Goal: Use online tool/utility: Utilize a website feature to perform a specific function

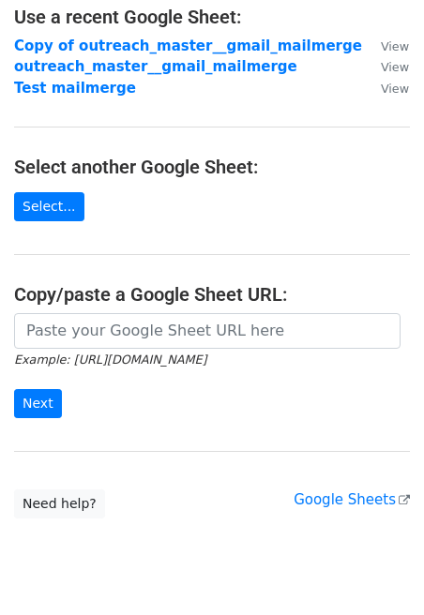
scroll to position [173, 0]
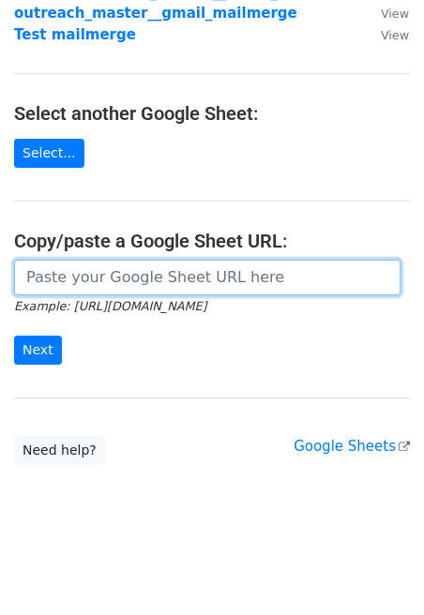
paste input "https://docs.google.com/spreadsheets/d/168e6IWL1tY6FCHayLvCP4_7Ct5K-b-Gt/edit?u…"
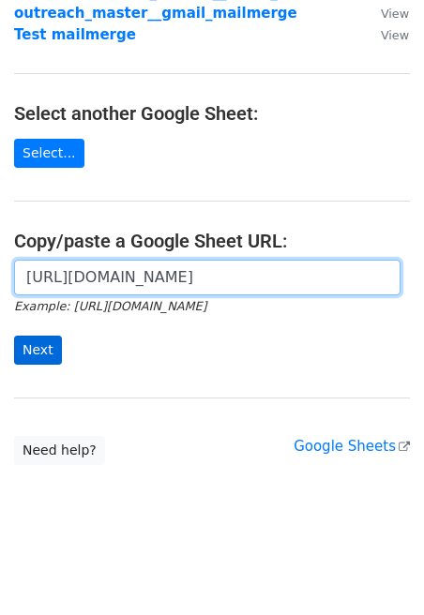
type input "https://docs.google.com/spreadsheets/d/168e6IWL1tY6FCHayLvCP4_7Ct5K-b-Gt/edit?u…"
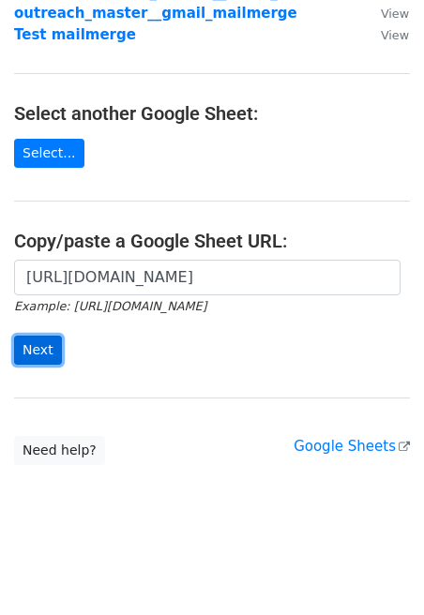
click at [34, 348] on input "Next" at bounding box center [38, 350] width 48 height 29
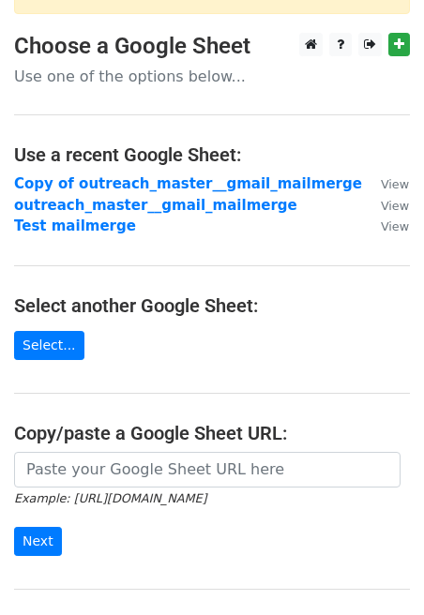
scroll to position [231, 0]
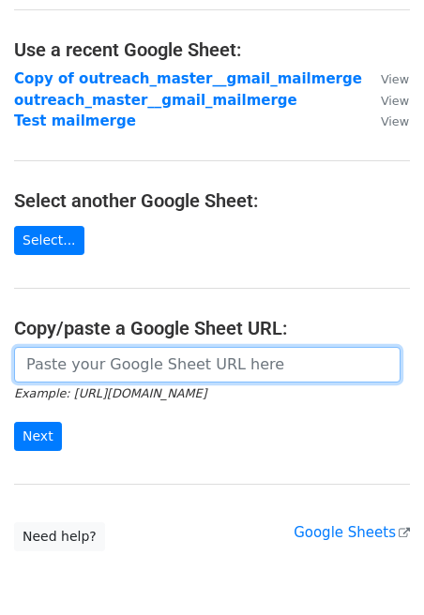
paste input "https://docs.google.com/spreadsheets/d/18N4F9fKpfkx5rMXLXieq-7z-sNh4JUuqu1rtAas…"
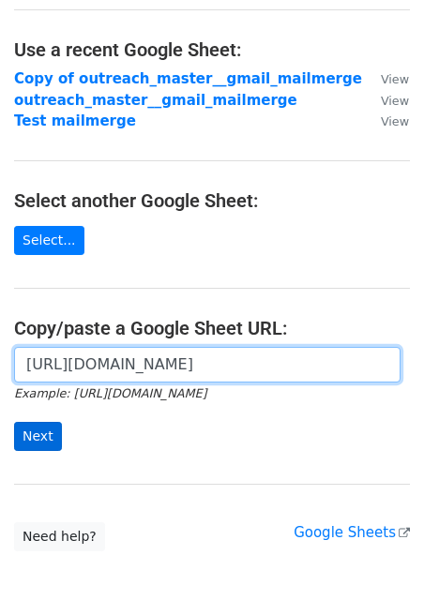
type input "https://docs.google.com/spreadsheets/d/18N4F9fKpfkx5rMXLXieq-7z-sNh4JUuqu1rtAas…"
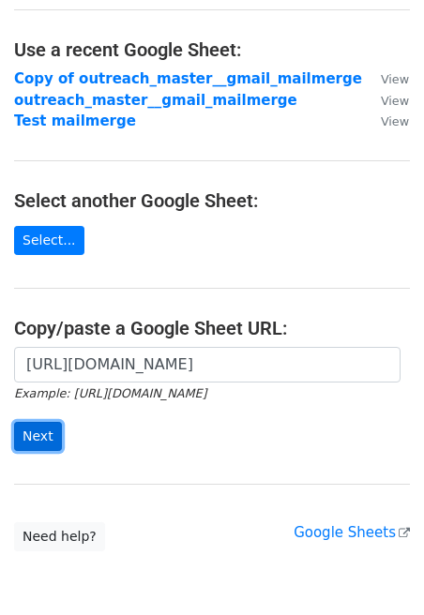
click at [37, 422] on input "Next" at bounding box center [38, 436] width 48 height 29
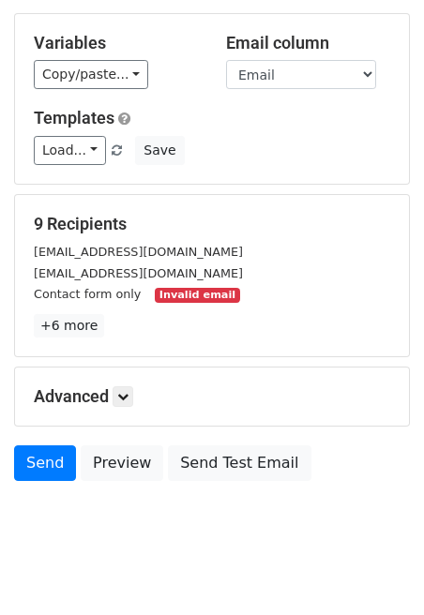
scroll to position [187, 0]
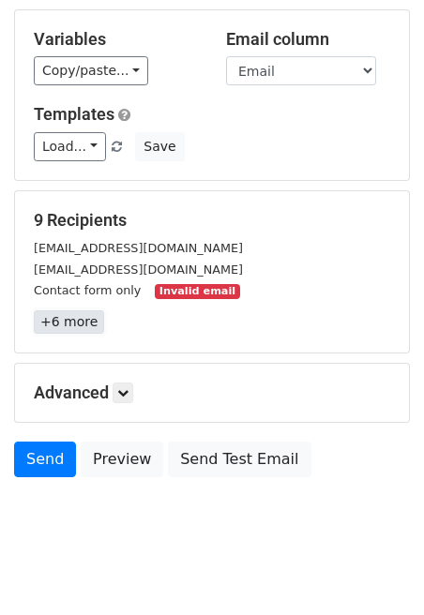
click at [69, 310] on link "+6 more" at bounding box center [69, 321] width 70 height 23
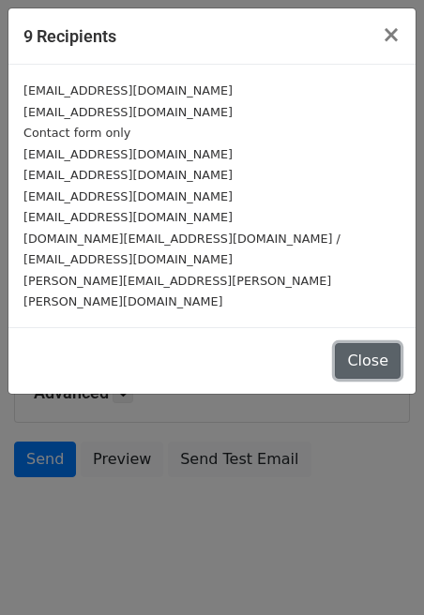
click at [364, 343] on button "Close" at bounding box center [368, 361] width 66 height 36
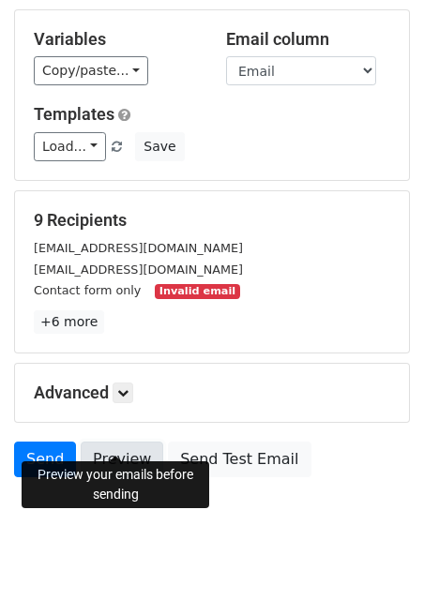
click at [114, 442] on link "Preview" at bounding box center [122, 460] width 82 height 36
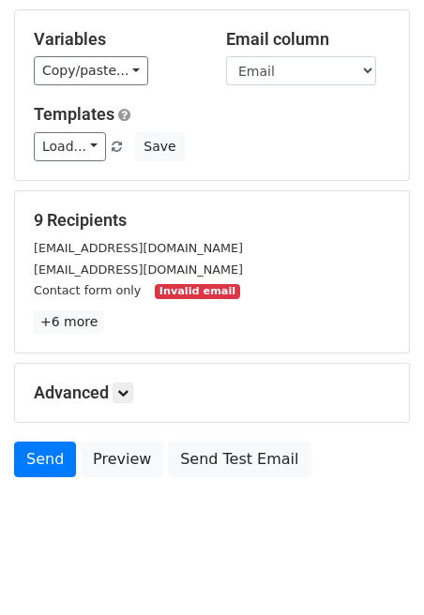
scroll to position [0, 0]
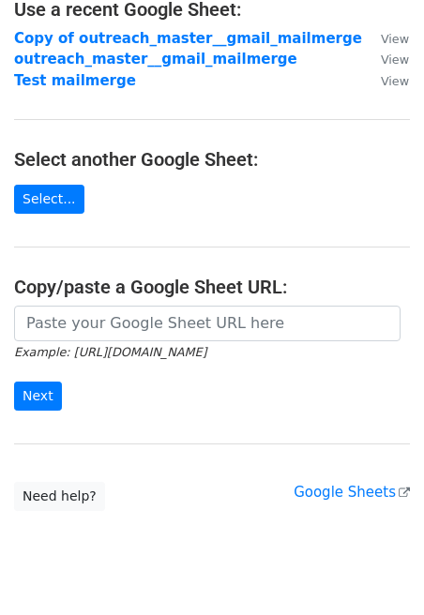
scroll to position [127, 0]
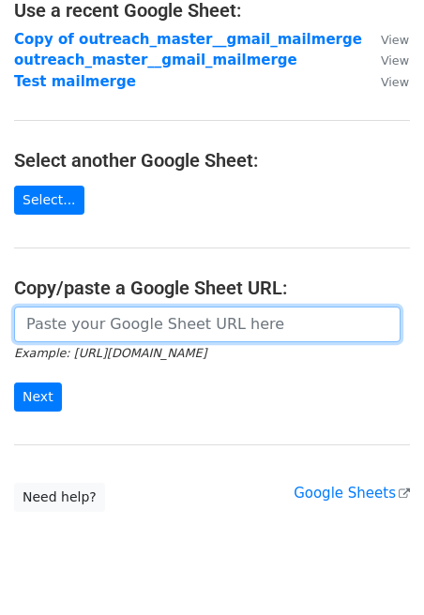
paste input "[URL][DOMAIN_NAME]"
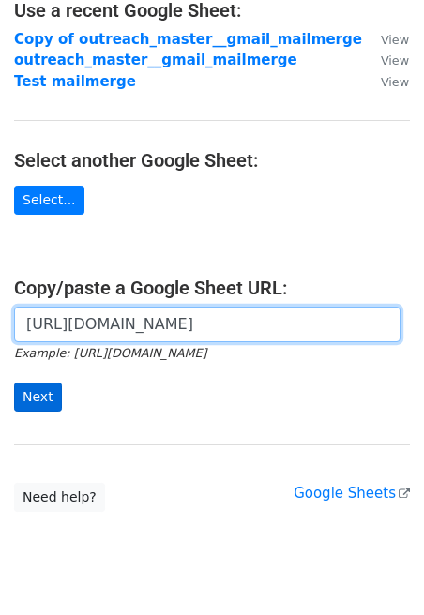
type input "[URL][DOMAIN_NAME]"
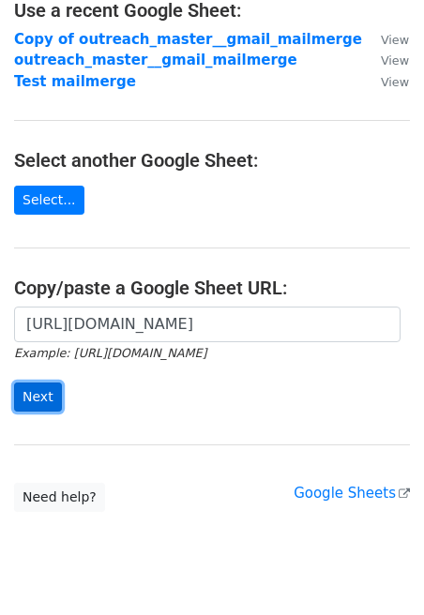
scroll to position [0, 0]
click at [34, 397] on input "Next" at bounding box center [38, 396] width 48 height 29
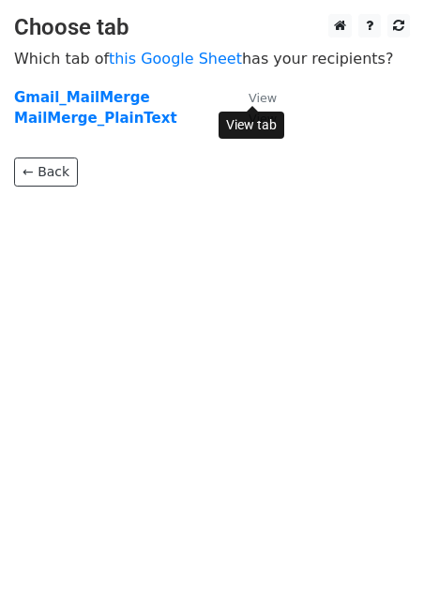
click at [262, 97] on small "View" at bounding box center [262, 98] width 28 height 14
click at [156, 200] on body "Choose tab Which tab of this Google Sheet has your recipients? Gmail_MailMerge …" at bounding box center [212, 137] width 424 height 247
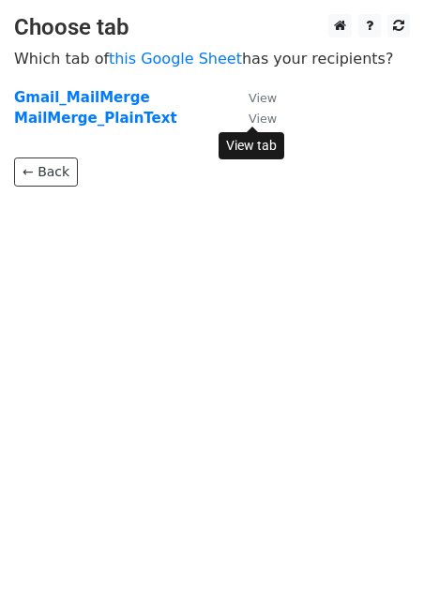
click at [260, 121] on small "View" at bounding box center [262, 119] width 28 height 14
click at [56, 96] on strong "Gmail_MailMerge" at bounding box center [82, 97] width 136 height 17
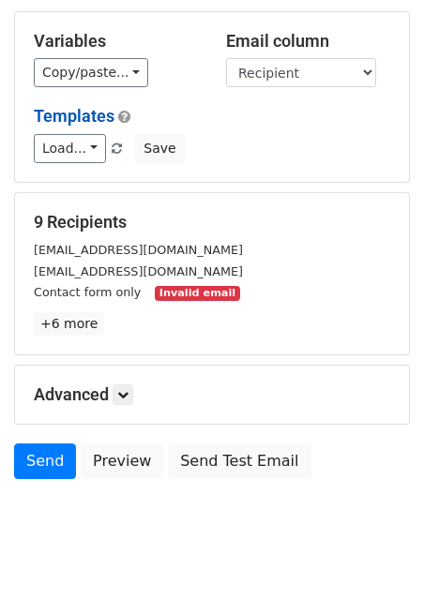
scroll to position [187, 0]
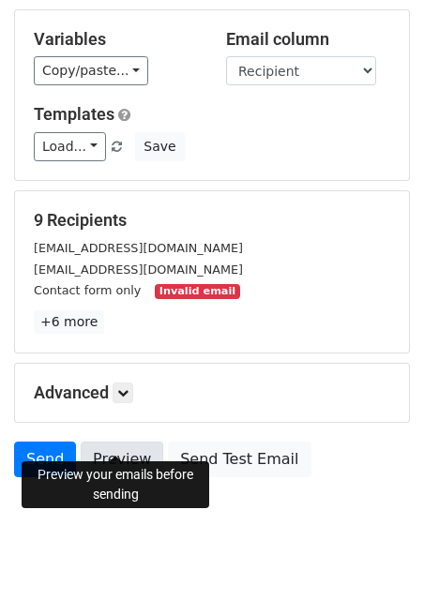
click at [127, 442] on link "Preview" at bounding box center [122, 460] width 82 height 36
